Goal: Transaction & Acquisition: Purchase product/service

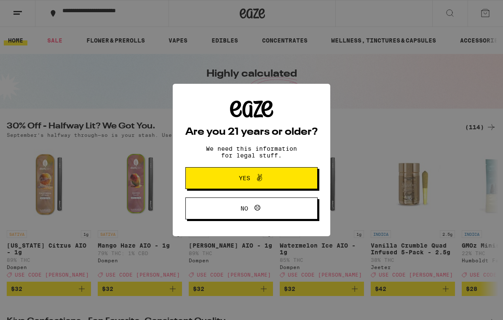
click at [238, 179] on span "Yes" at bounding box center [252, 178] width 64 height 11
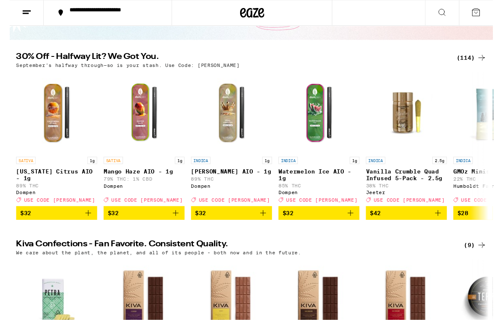
click at [13, 8] on icon at bounding box center [18, 13] width 10 height 10
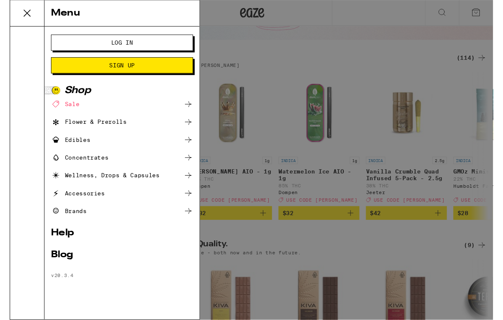
scroll to position [67, 0]
click at [64, 129] on div "Flower & Prerolls" at bounding box center [82, 127] width 79 height 10
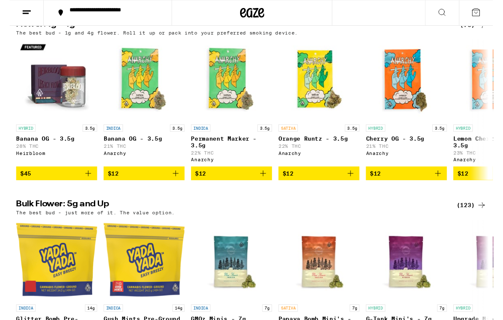
scroll to position [96, 0]
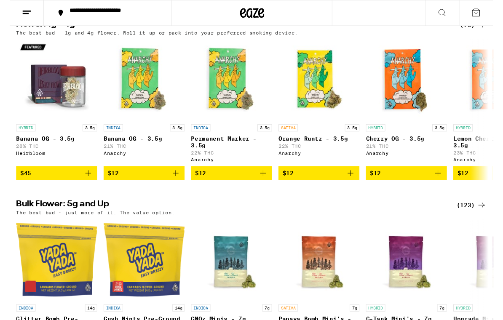
click at [226, 114] on img "Open page for Permanent Marker - 3.5g from Anarchy" at bounding box center [231, 83] width 84 height 84
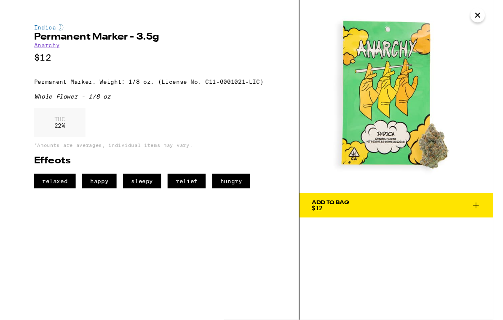
scroll to position [350, 0]
click at [485, 15] on icon "Close" at bounding box center [487, 16] width 10 height 13
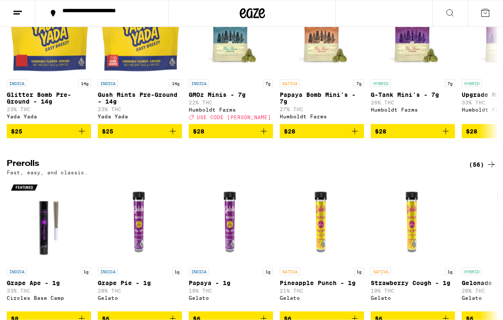
scroll to position [350, 0]
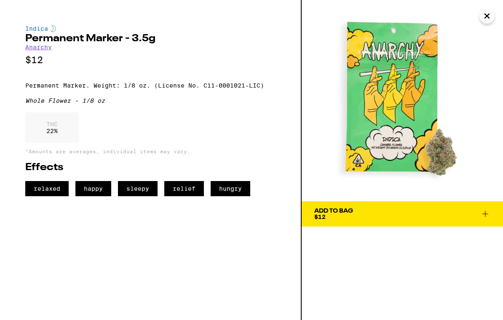
scroll to position [96, 0]
